Goal: Complete application form

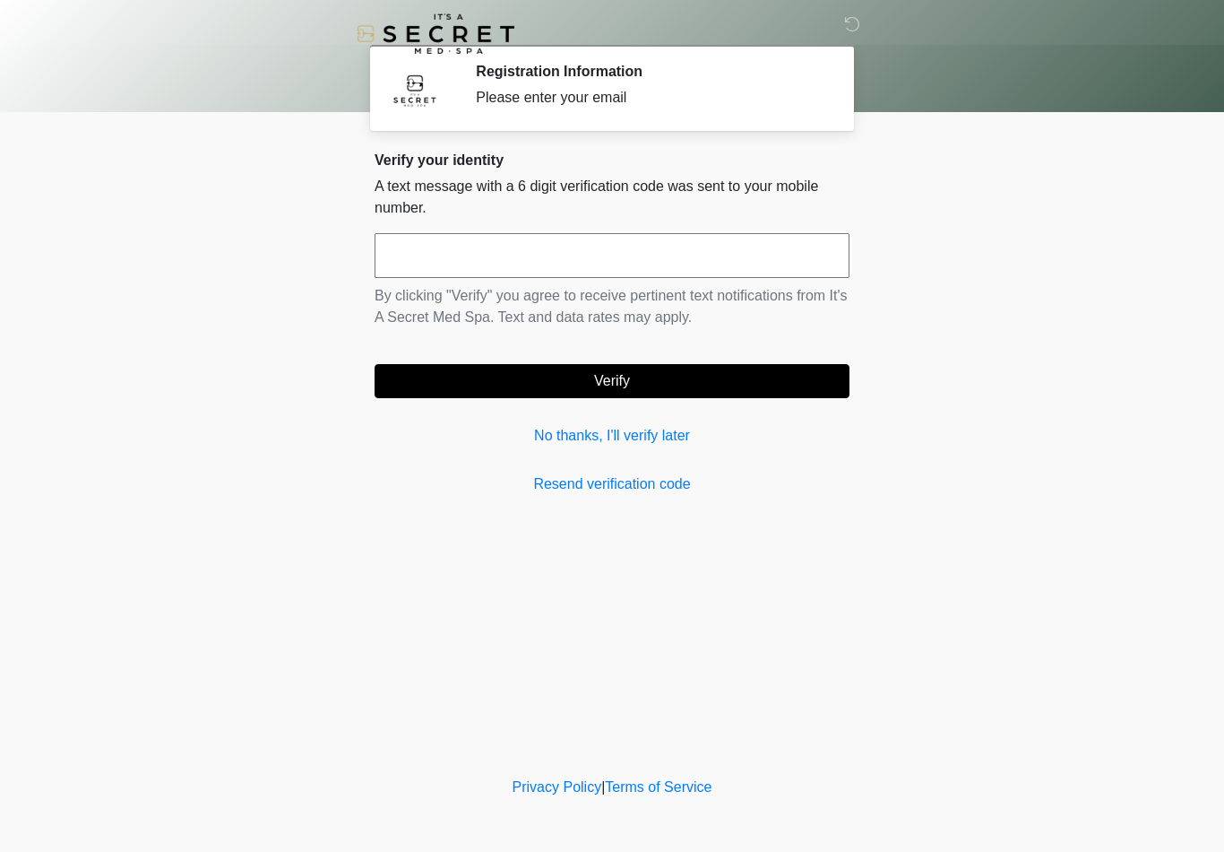
click at [792, 249] on input "text" at bounding box center [612, 255] width 475 height 45
type input "******"
click at [667, 384] on button "Verify" at bounding box center [612, 381] width 475 height 34
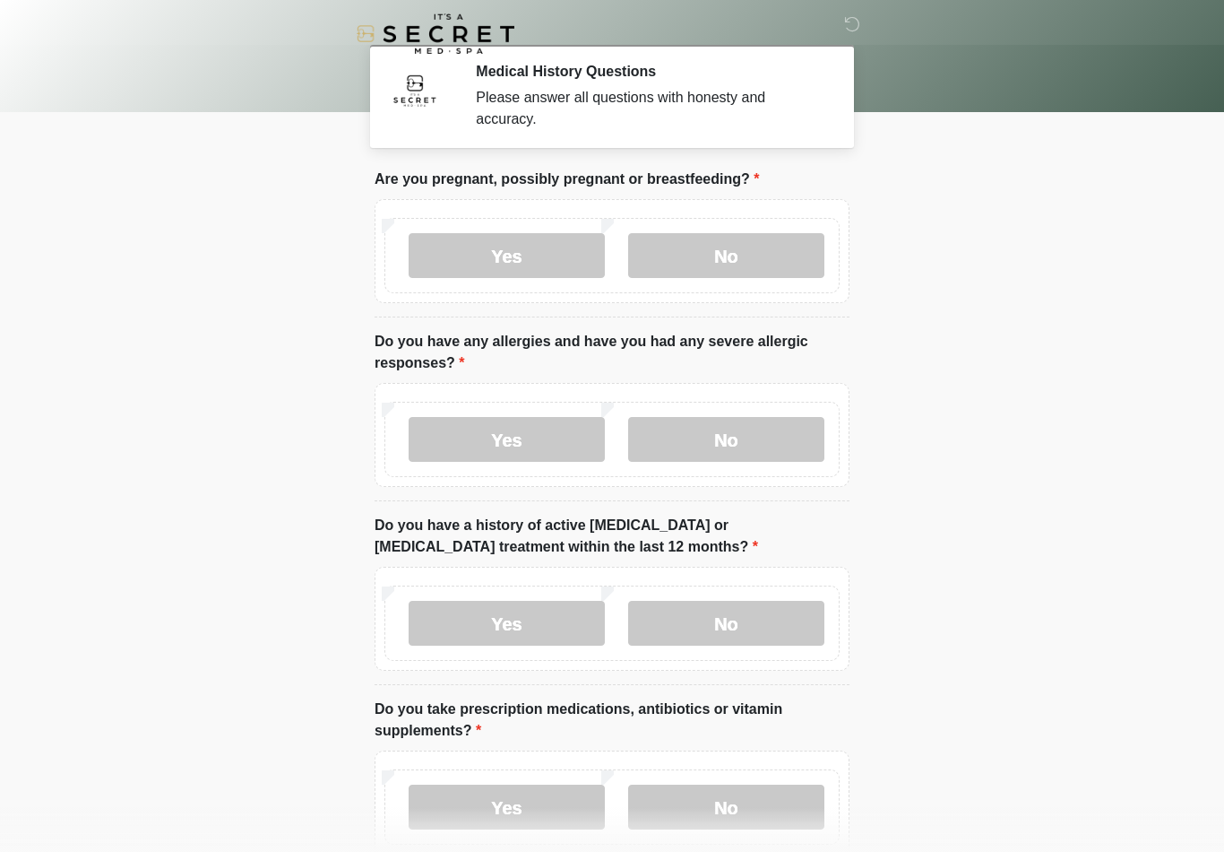
click at [749, 263] on label "No" at bounding box center [726, 255] width 196 height 45
click at [759, 430] on label "No" at bounding box center [726, 439] width 196 height 45
click at [786, 621] on label "No" at bounding box center [726, 623] width 196 height 45
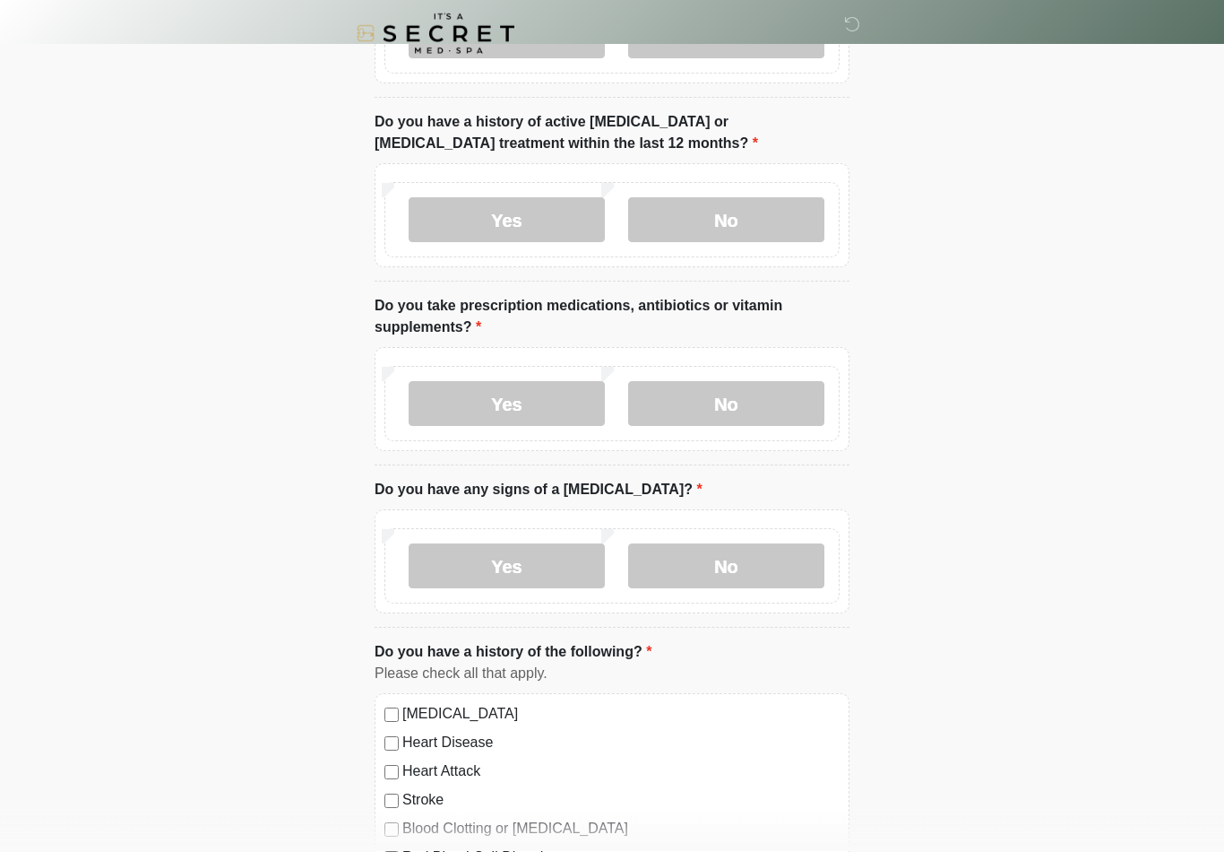
click at [511, 391] on label "Yes" at bounding box center [507, 404] width 196 height 45
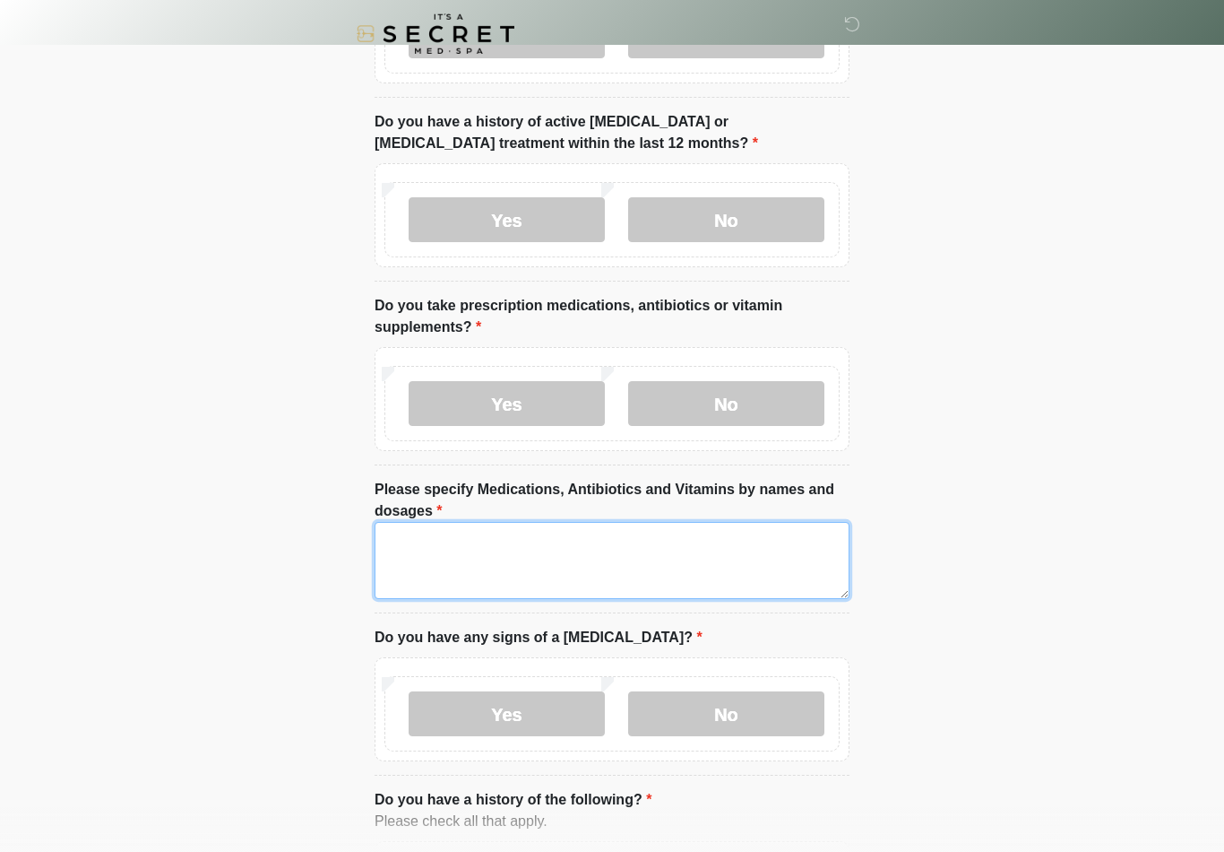
click at [639, 550] on textarea "Please specify Medications, Antibiotics and Vitamins by names and dosages" at bounding box center [612, 560] width 475 height 77
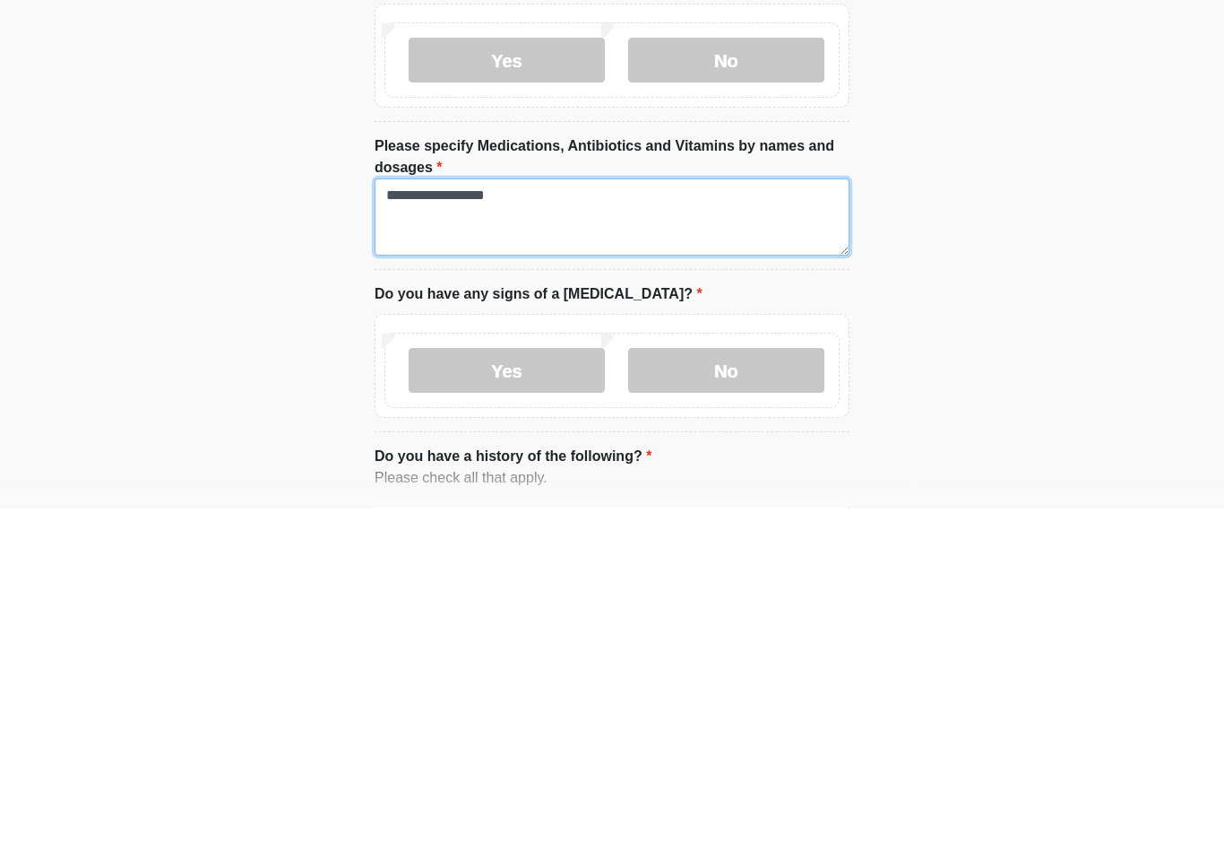
type textarea "**********"
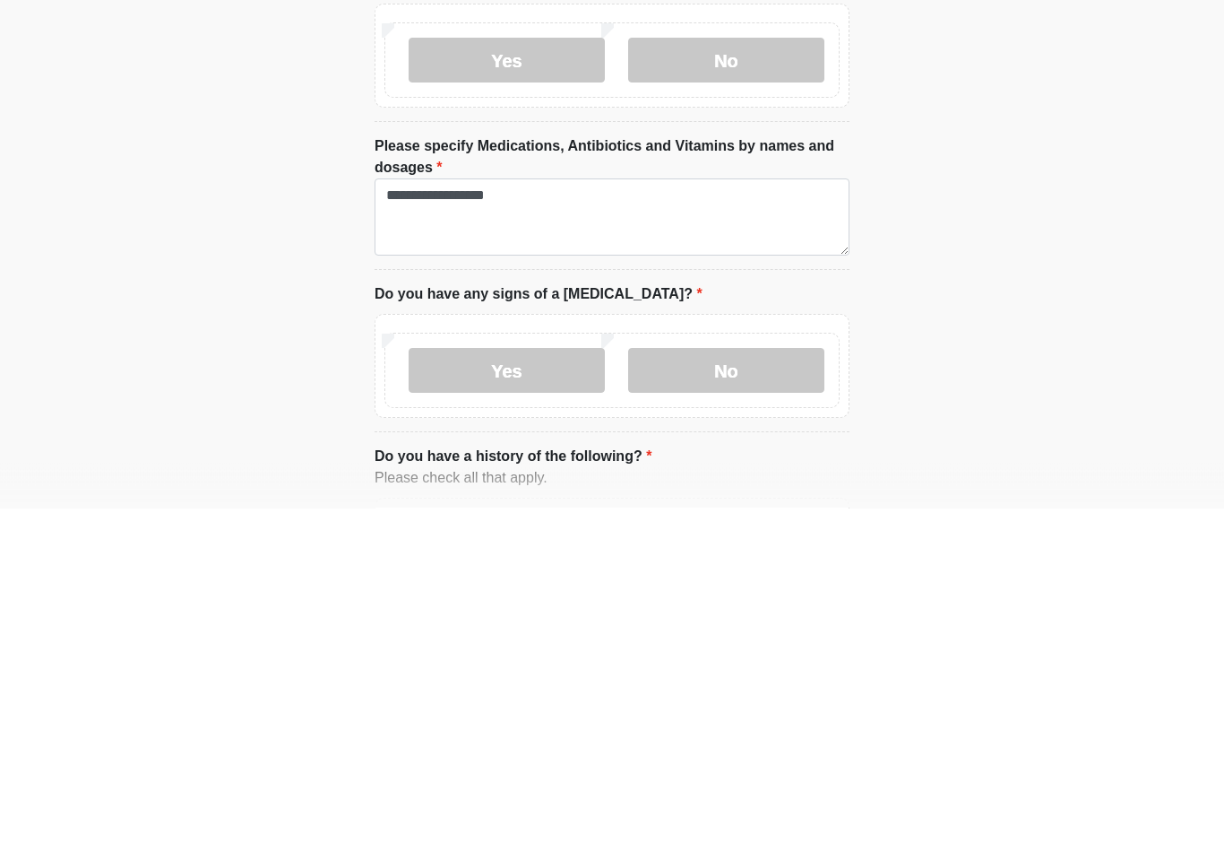
click at [767, 692] on label "No" at bounding box center [726, 714] width 196 height 45
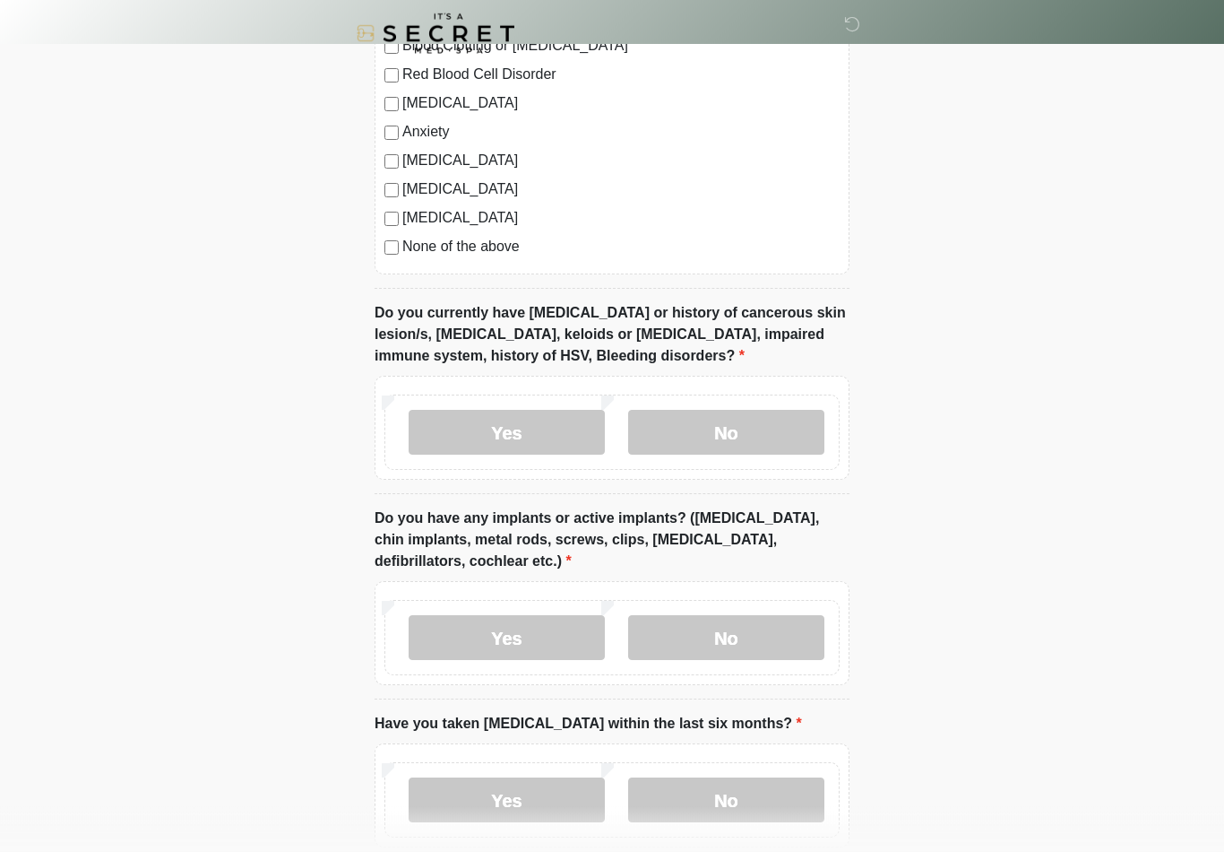
scroll to position [1371, 0]
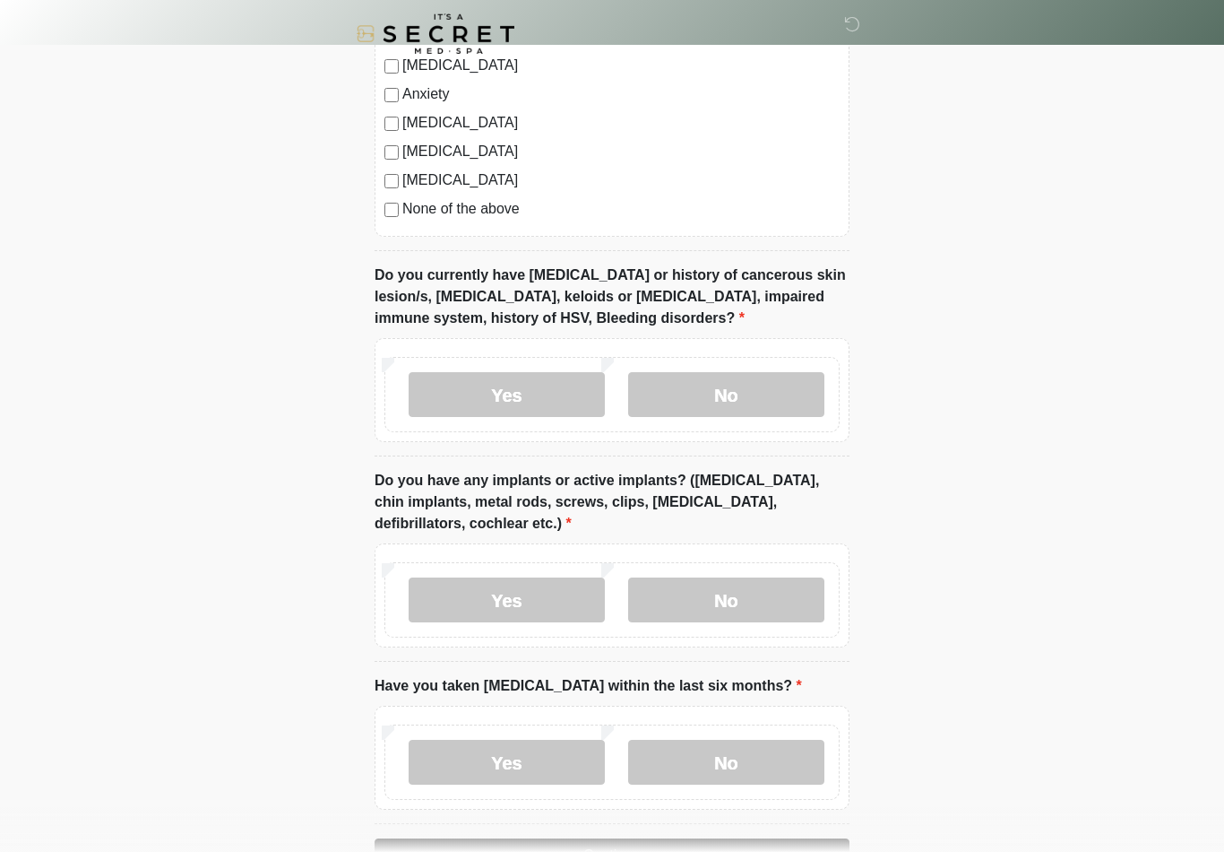
click at [733, 372] on label "No" at bounding box center [726, 394] width 196 height 45
click at [520, 587] on label "Yes" at bounding box center [507, 599] width 196 height 45
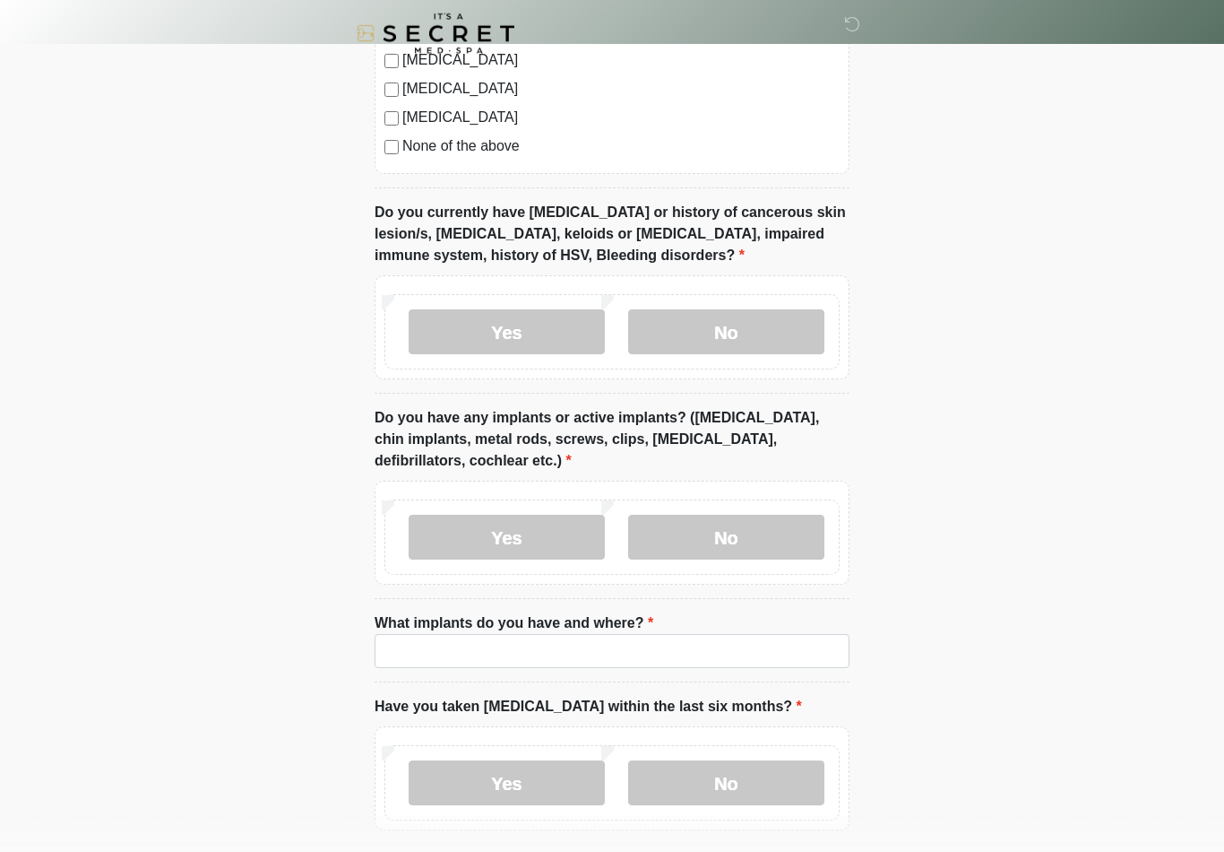
scroll to position [1540, 0]
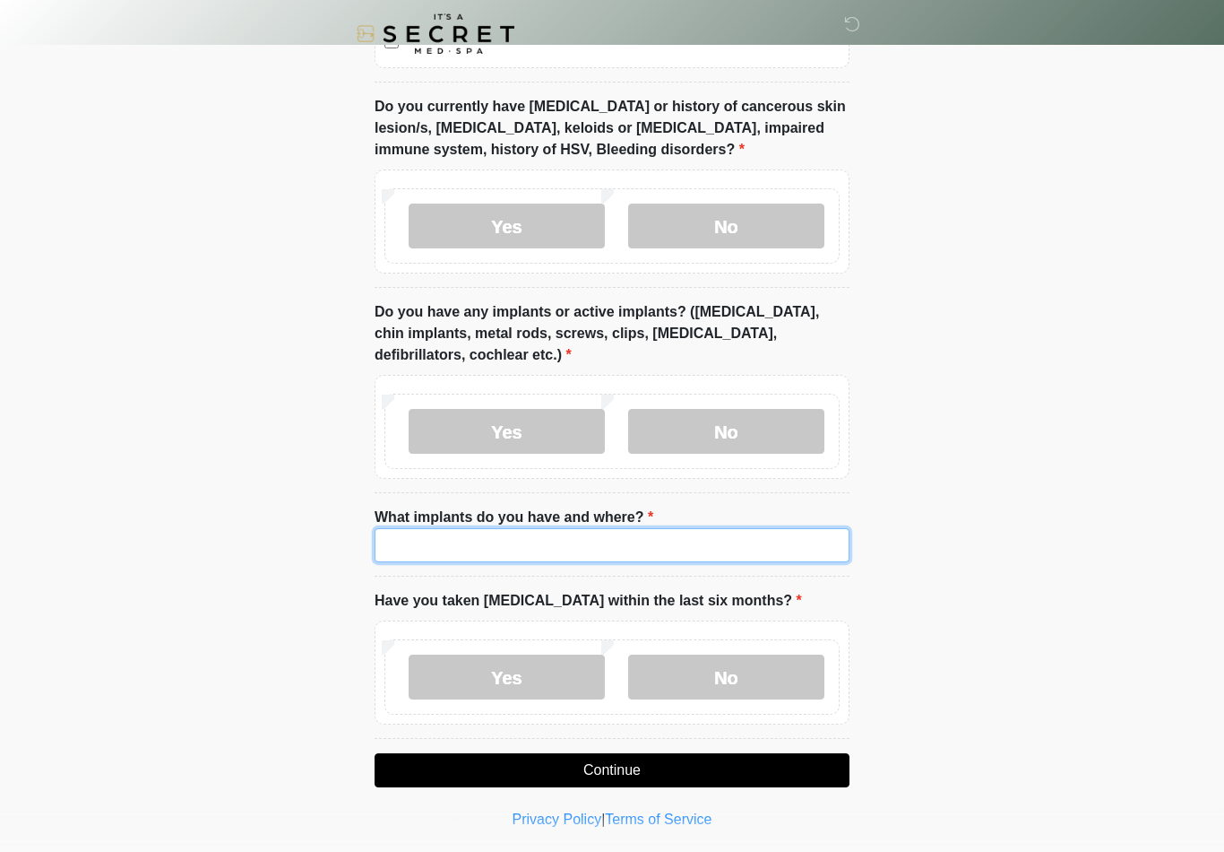
click at [663, 542] on input "What implants do you have and where?" at bounding box center [612, 545] width 475 height 34
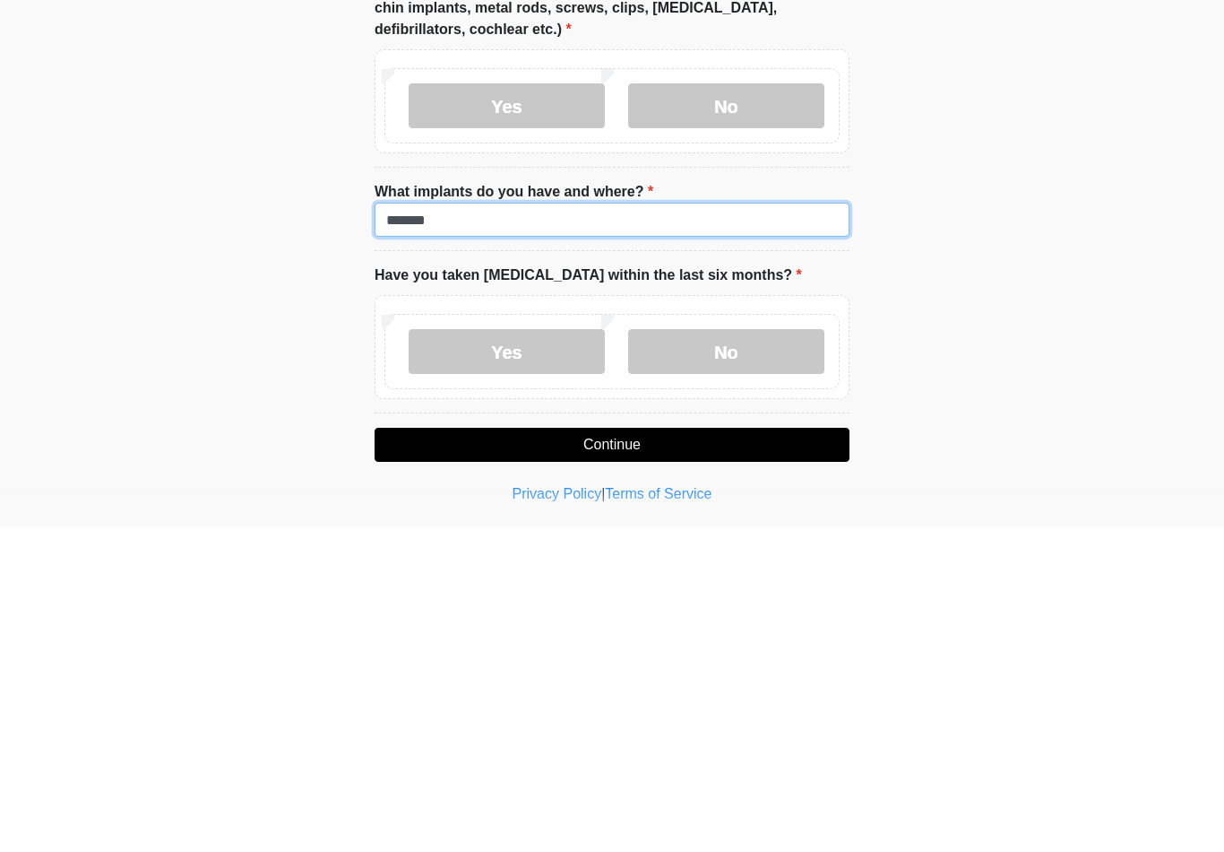
type input "******"
click at [785, 654] on label "No" at bounding box center [726, 676] width 196 height 45
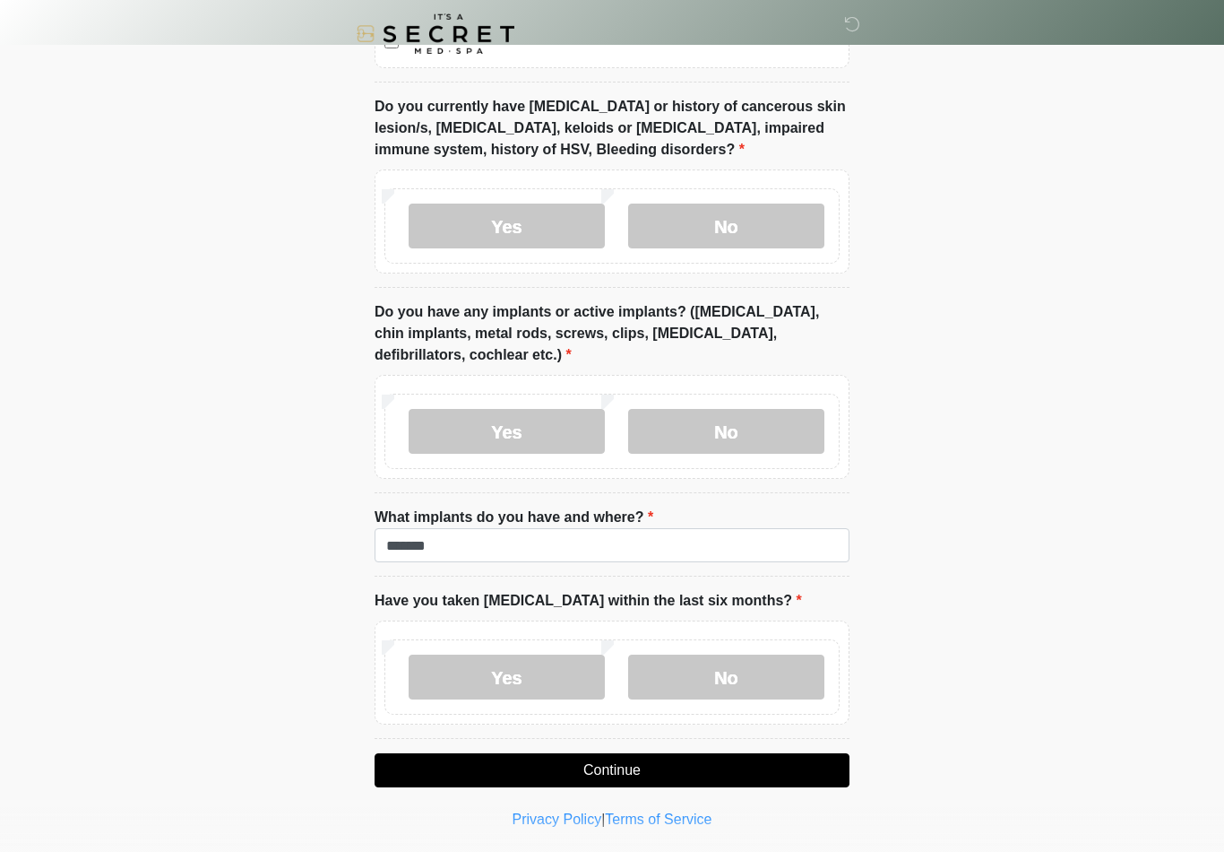
click at [756, 761] on button "Continue" at bounding box center [612, 770] width 475 height 34
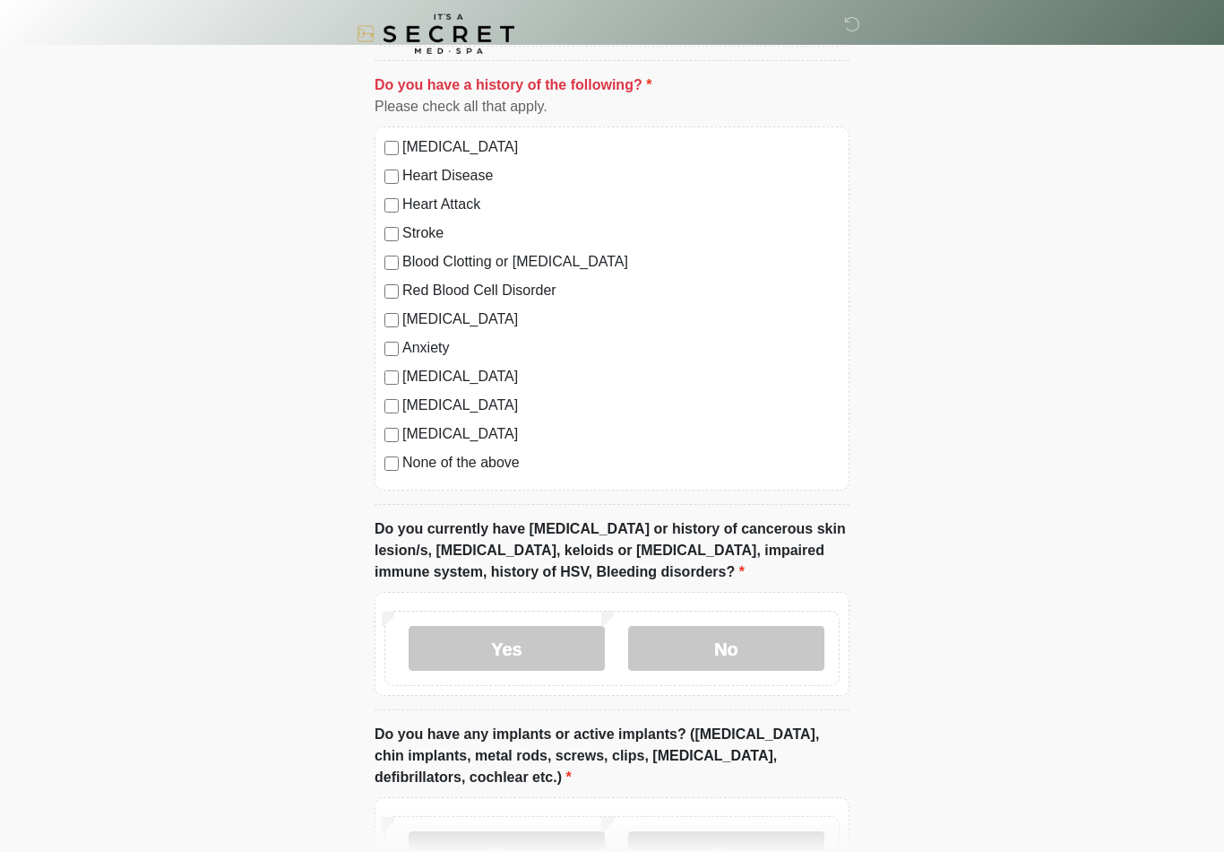
click at [477, 470] on label "None of the above" at bounding box center [620, 463] width 437 height 22
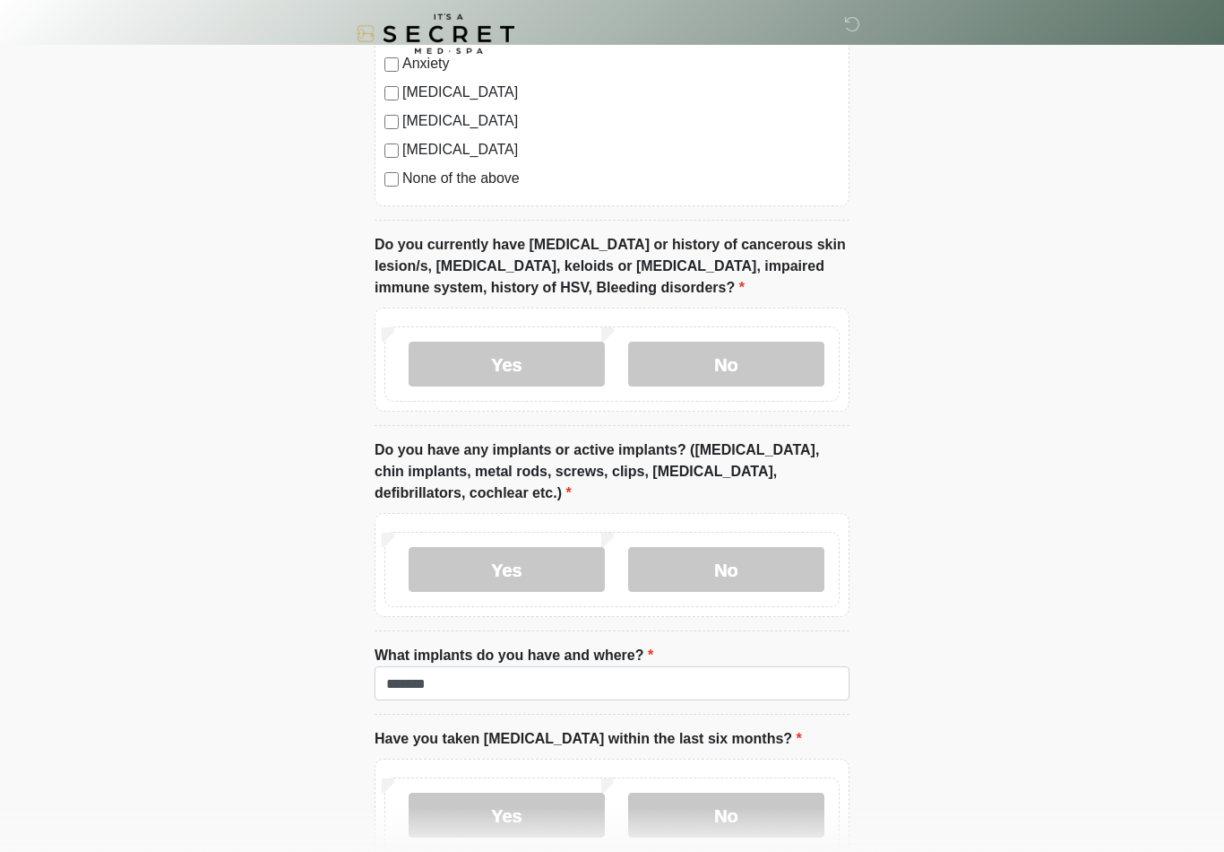
scroll to position [1540, 0]
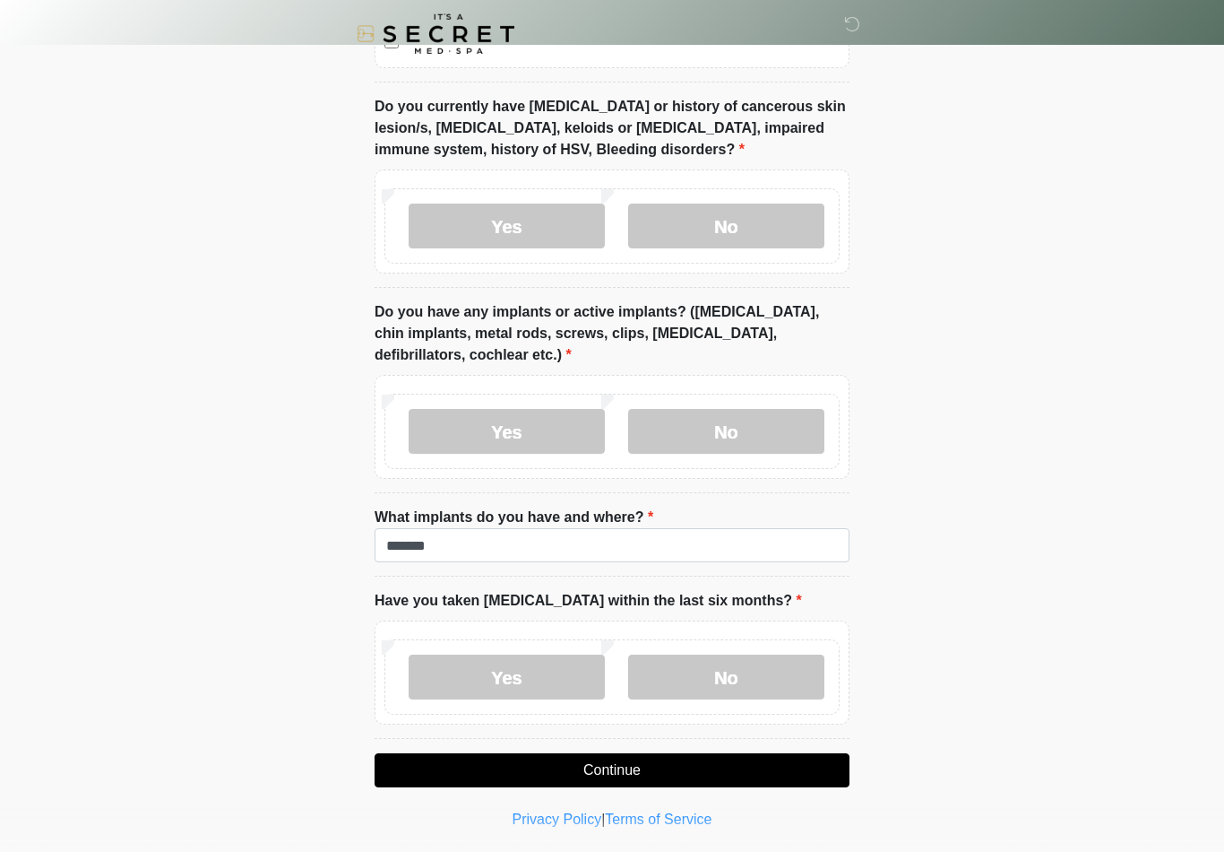
click at [755, 771] on button "Continue" at bounding box center [612, 770] width 475 height 34
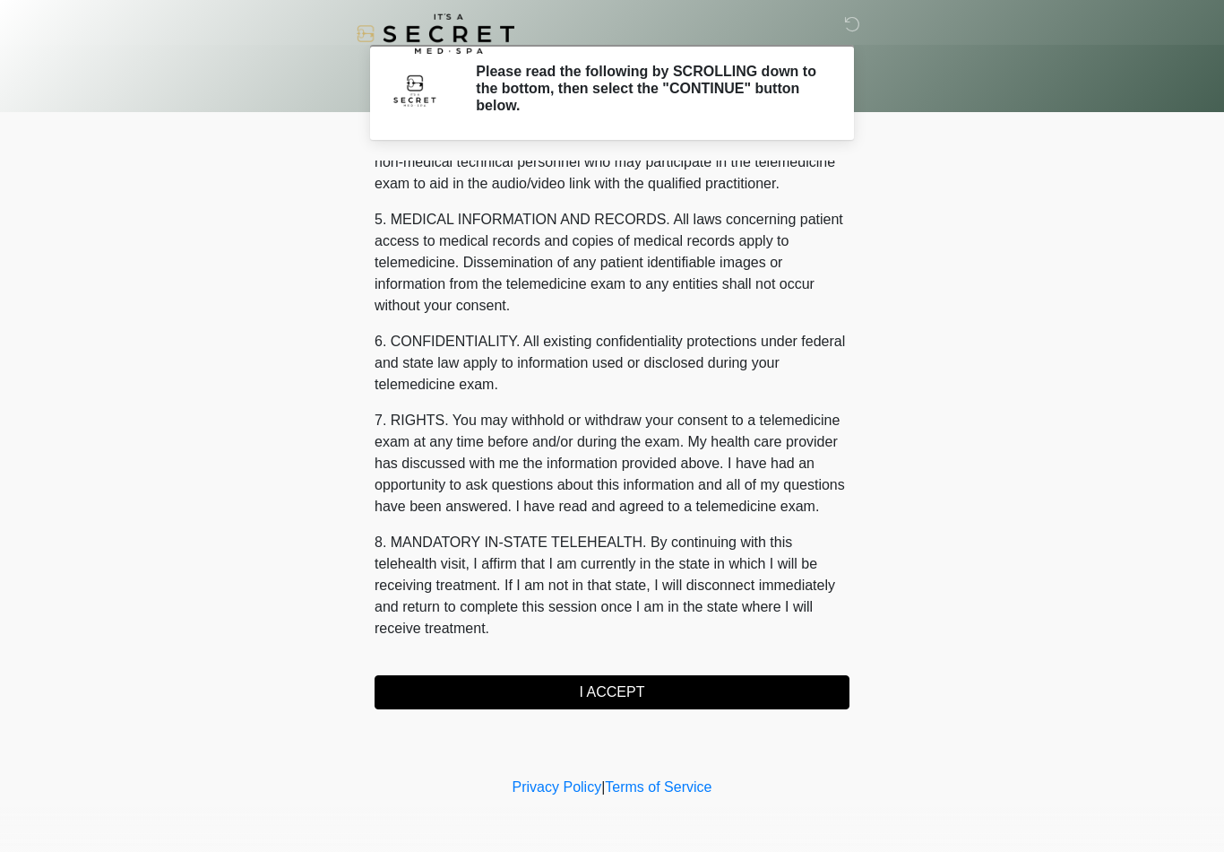
scroll to position [547, 0]
click at [719, 679] on button "I ACCEPT" at bounding box center [612, 692] width 475 height 34
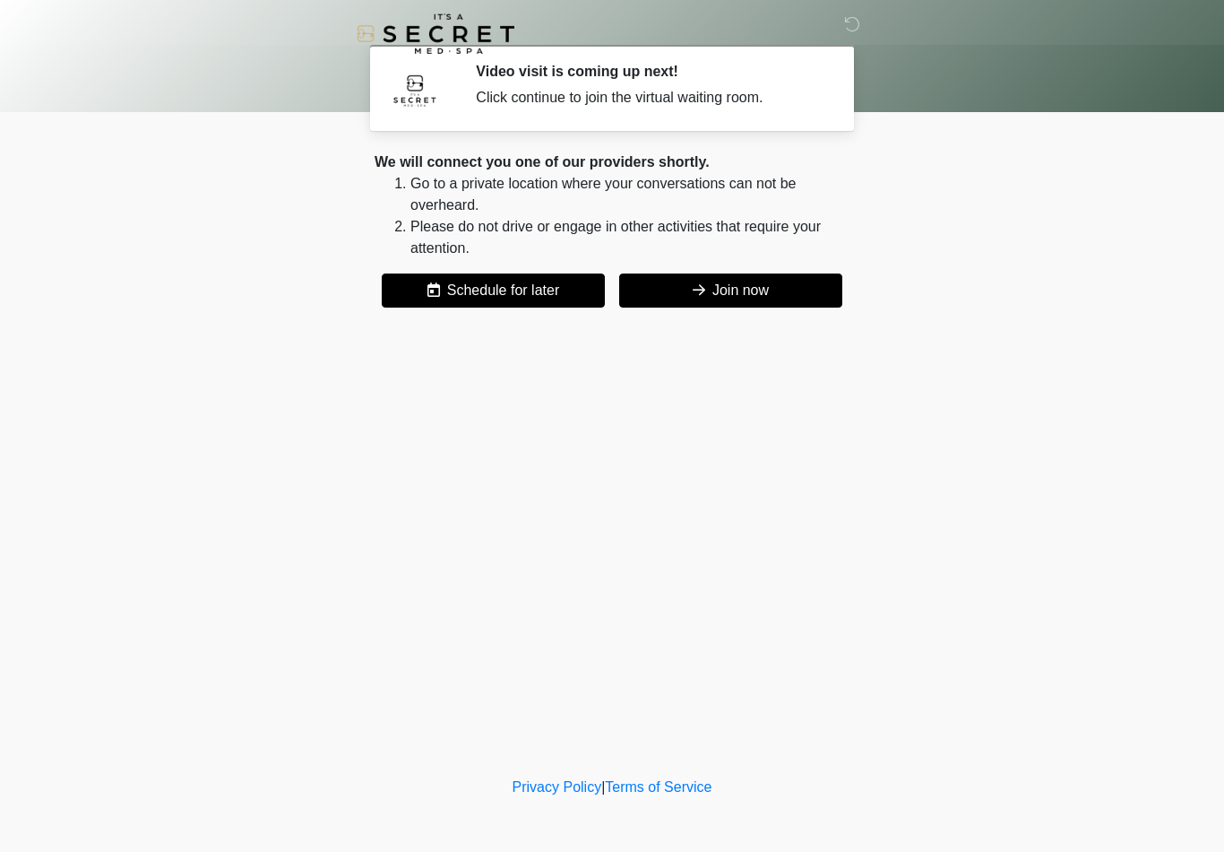
click at [748, 288] on button "Join now" at bounding box center [730, 290] width 223 height 34
